Goal: Task Accomplishment & Management: Complete application form

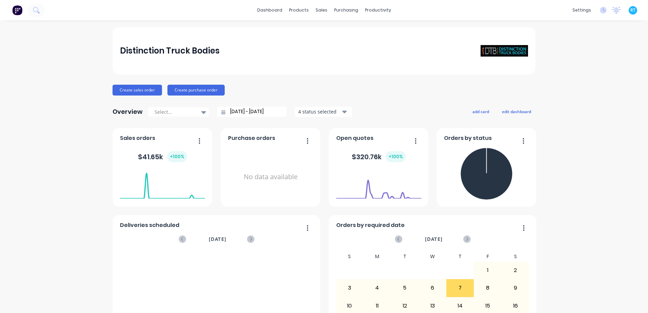
click at [285, 86] on div "Create sales order Create purchase order" at bounding box center [324, 90] width 423 height 11
click at [341, 33] on div "Sales Orders" at bounding box center [344, 32] width 28 height 6
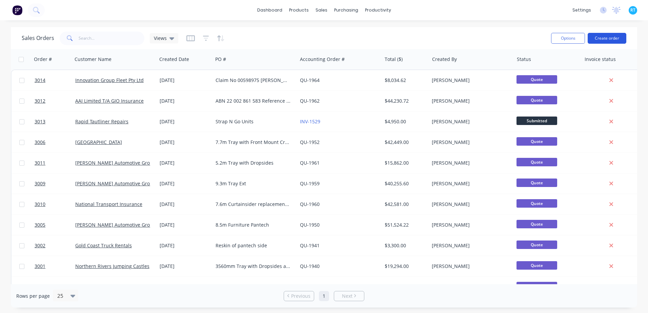
click at [605, 41] on button "Create order" at bounding box center [607, 38] width 39 height 11
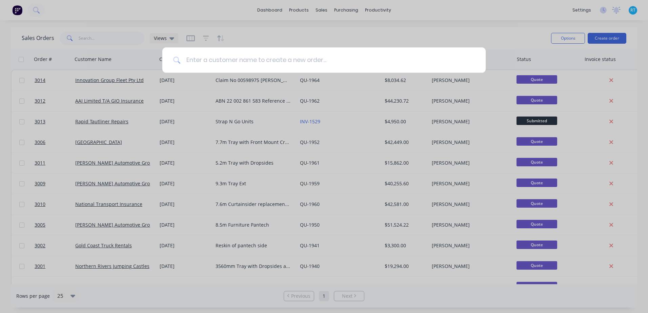
click at [239, 59] on input at bounding box center [328, 59] width 294 height 25
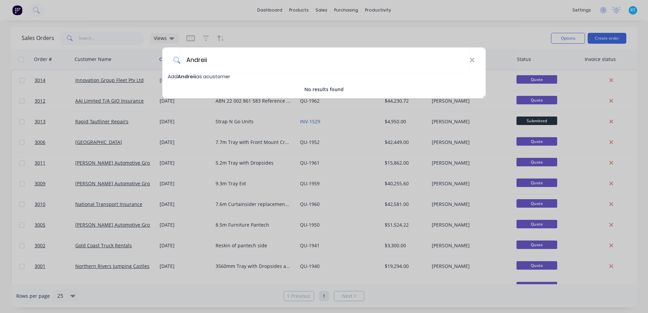
type input "Andreii"
click at [219, 76] on span "[PERSON_NAME] as a customer" at bounding box center [199, 76] width 62 height 7
select select "AU"
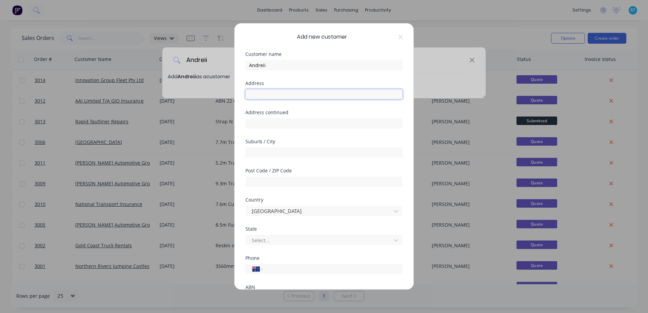
click at [273, 96] on input "text" at bounding box center [323, 94] width 157 height 10
click at [290, 81] on div "Address" at bounding box center [323, 83] width 157 height 5
click at [315, 74] on div "Customer name [PERSON_NAME]" at bounding box center [323, 66] width 157 height 29
click at [266, 91] on input "text" at bounding box center [323, 94] width 157 height 10
click at [247, 108] on div "Address" at bounding box center [323, 95] width 157 height 29
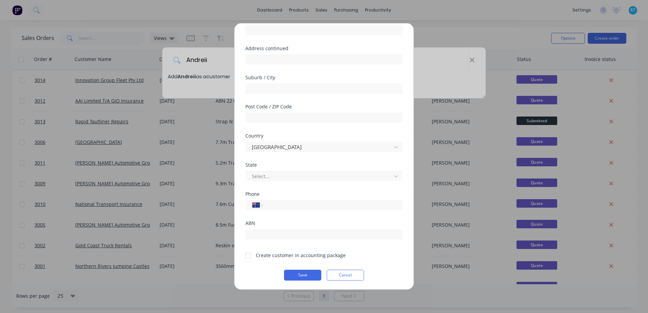
scroll to position [65, 0]
click at [283, 204] on input "tel" at bounding box center [332, 205] width 128 height 8
click at [274, 202] on input "tel" at bounding box center [332, 205] width 128 height 8
paste input "0498 093 306"
type input "0498 093 306"
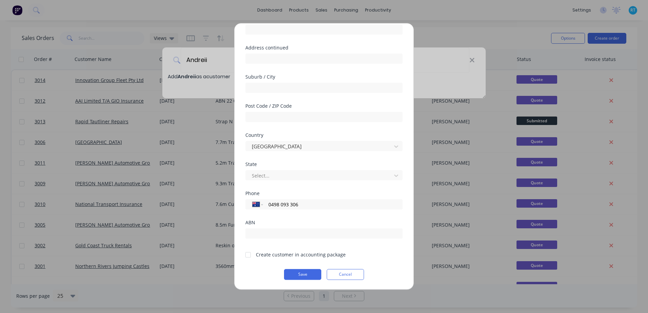
click at [287, 189] on div "State Select..." at bounding box center [323, 176] width 157 height 29
click at [280, 238] on input "text" at bounding box center [323, 233] width 157 height 10
click at [284, 220] on form "Customer name [PERSON_NAME] Address Address continued Suburb / City Post Code /…" at bounding box center [323, 133] width 157 height 293
drag, startPoint x: 284, startPoint y: 220, endPoint x: 272, endPoint y: 221, distance: 11.9
click at [272, 221] on div "ABN" at bounding box center [323, 222] width 157 height 5
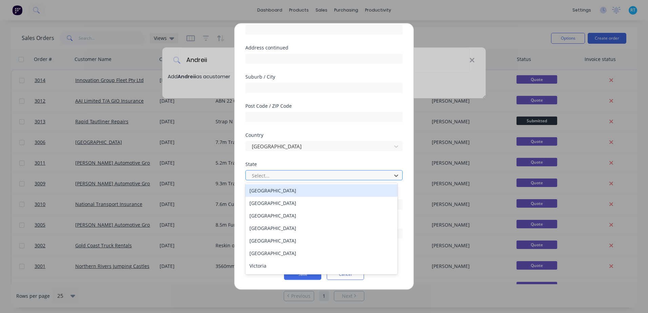
click at [276, 174] on div at bounding box center [319, 176] width 137 height 8
click at [270, 160] on div "Country [GEOGRAPHIC_DATA]" at bounding box center [323, 147] width 157 height 29
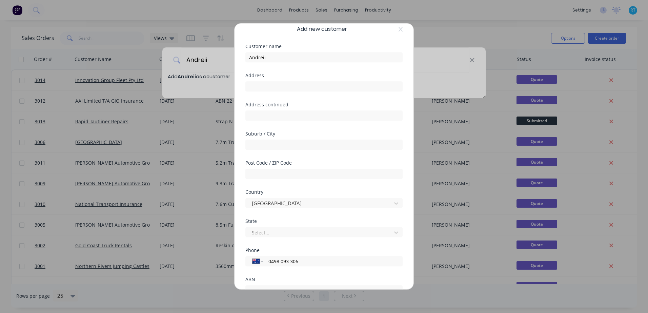
scroll to position [0, 0]
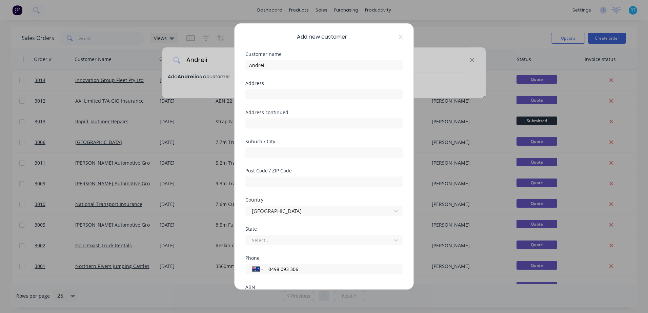
click at [293, 107] on div "Address" at bounding box center [323, 95] width 157 height 29
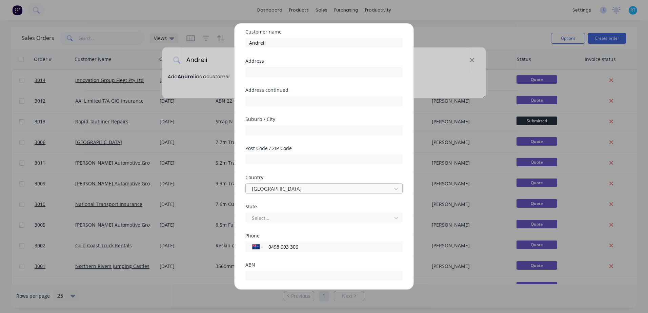
scroll to position [65, 0]
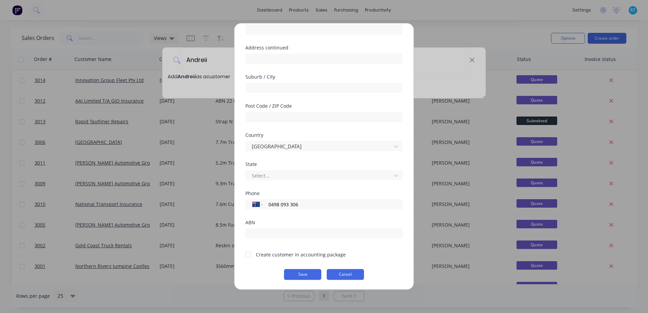
click at [342, 272] on button "Cancel" at bounding box center [345, 274] width 37 height 11
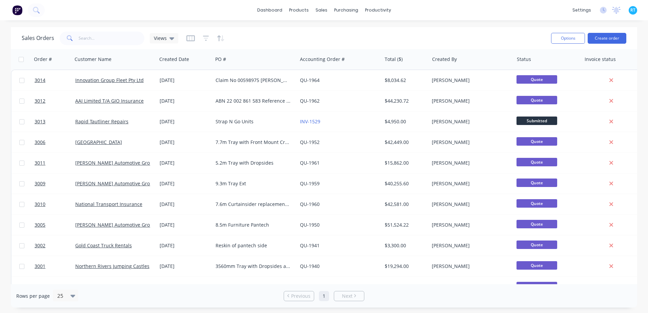
click at [407, 33] on div "Sales Orders Views" at bounding box center [284, 38] width 524 height 17
click at [575, 34] on button "Options" at bounding box center [568, 38] width 34 height 11
click at [503, 36] on div "Sales Orders Views" at bounding box center [284, 38] width 524 height 17
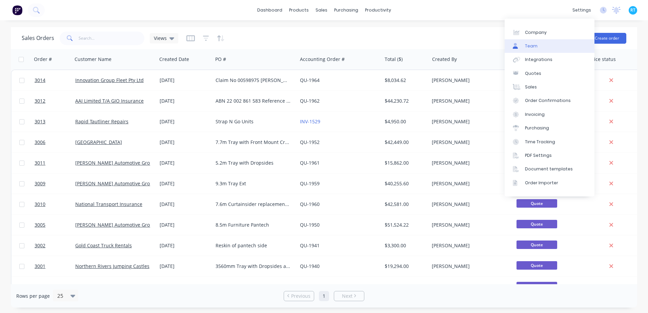
click at [538, 46] on link "Team" at bounding box center [550, 46] width 90 height 14
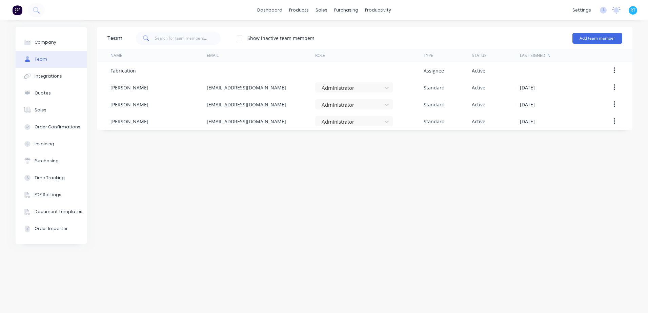
click at [21, 13] on img at bounding box center [17, 10] width 10 height 10
